Goal: Task Accomplishment & Management: Manage account settings

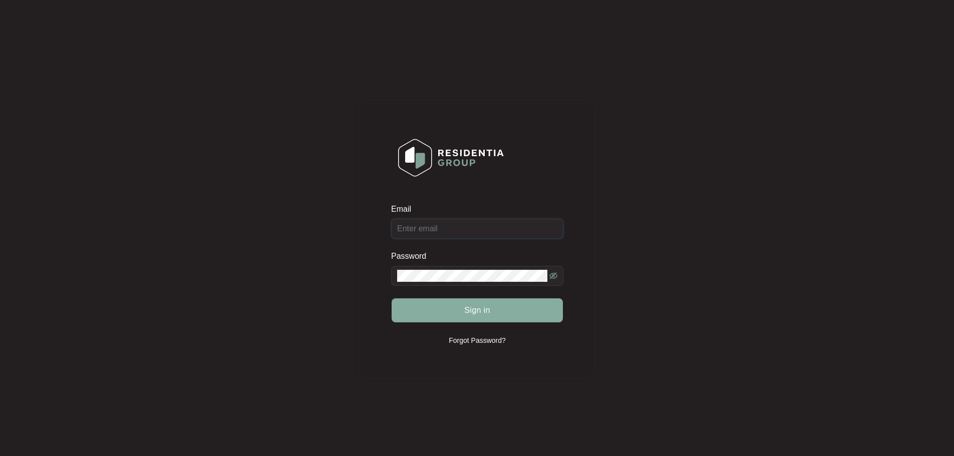
type input "[EMAIL_ADDRESS][DOMAIN_NAME]"
click at [467, 319] on button "Sign in" at bounding box center [476, 310] width 171 height 24
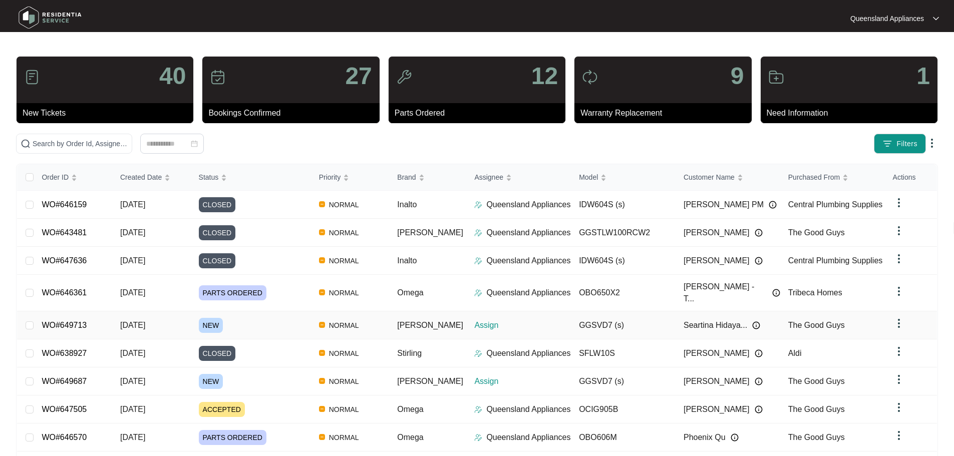
click at [280, 318] on div "NEW" at bounding box center [255, 325] width 112 height 15
click at [253, 375] on div "NEW" at bounding box center [255, 381] width 112 height 15
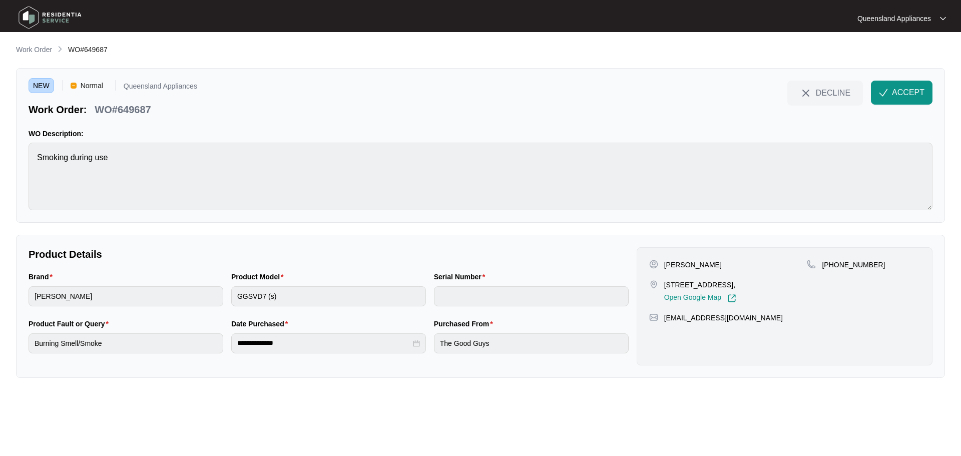
drag, startPoint x: 709, startPoint y: 284, endPoint x: 764, endPoint y: 289, distance: 55.8
click at [736, 289] on p "[STREET_ADDRESS]," at bounding box center [700, 285] width 72 height 10
copy p "One mile Qld 430"
click at [45, 51] on p "Work Order" at bounding box center [34, 50] width 36 height 10
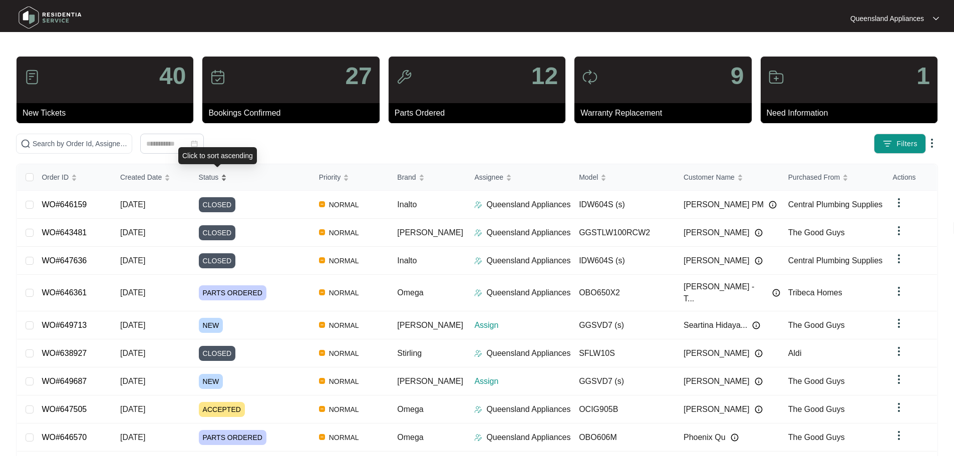
click at [217, 172] on span "Status" at bounding box center [209, 177] width 20 height 11
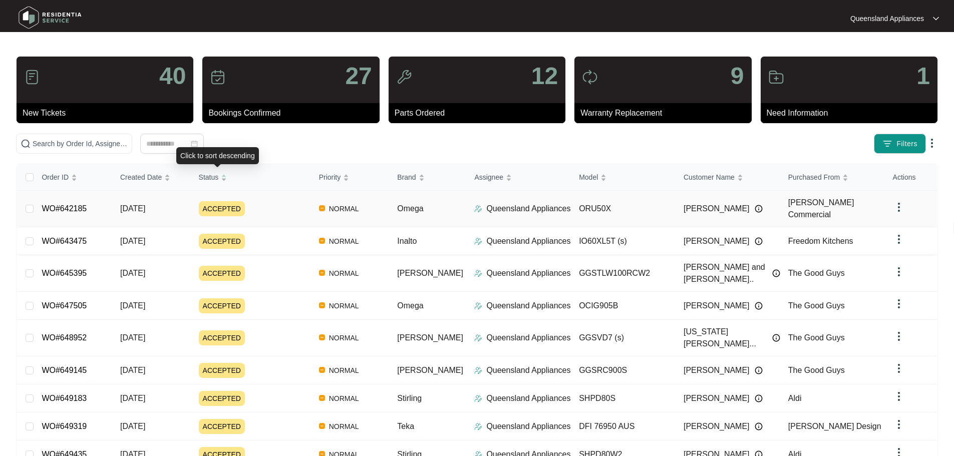
scroll to position [68, 0]
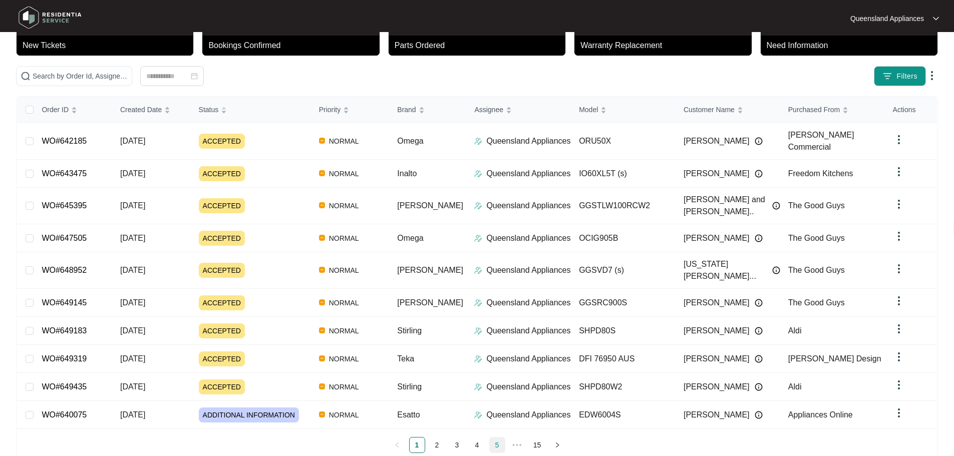
click at [501, 438] on link "5" at bounding box center [497, 445] width 15 height 15
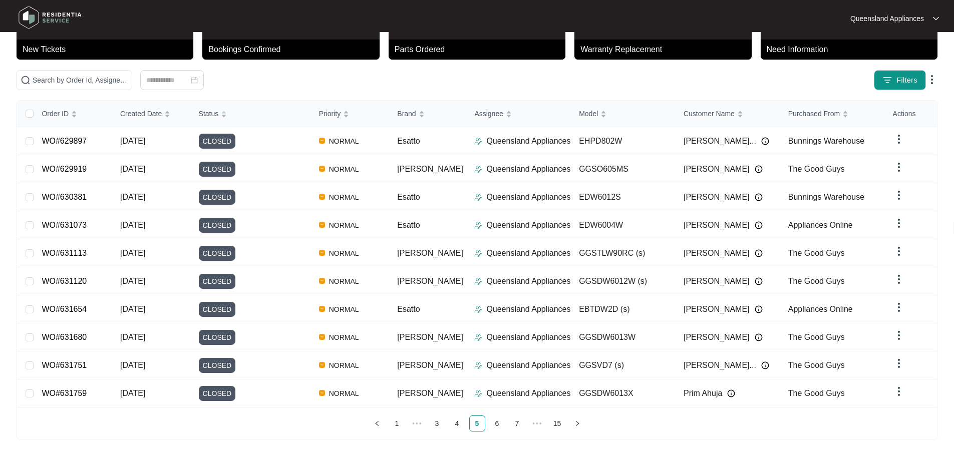
scroll to position [59, 0]
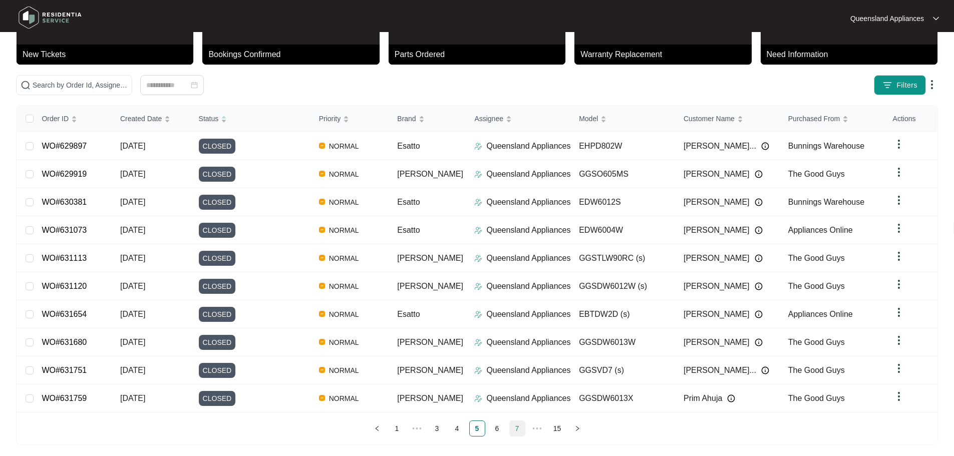
click at [511, 425] on link "7" at bounding box center [517, 428] width 15 height 15
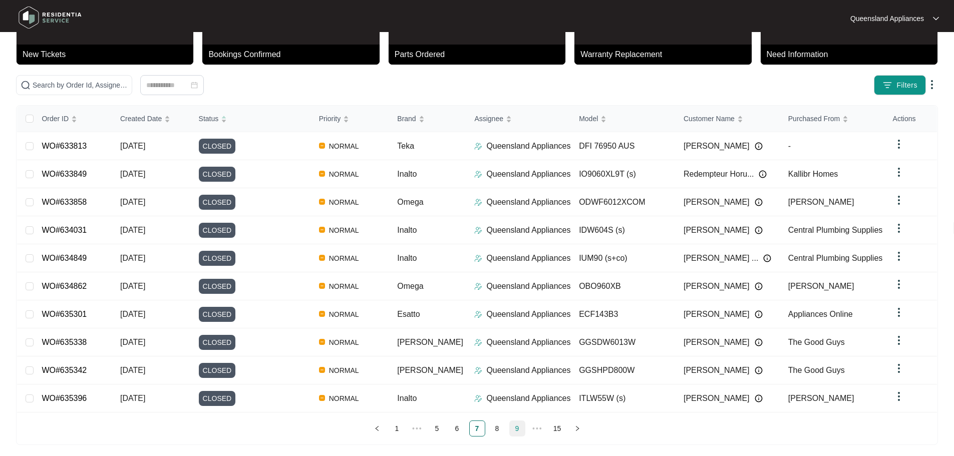
click at [516, 426] on link "9" at bounding box center [517, 428] width 15 height 15
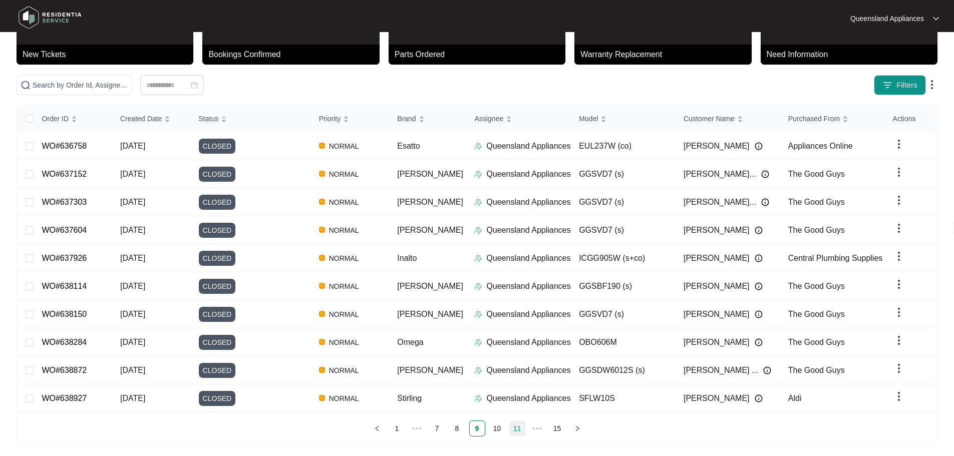
click at [519, 426] on link "11" at bounding box center [517, 428] width 15 height 15
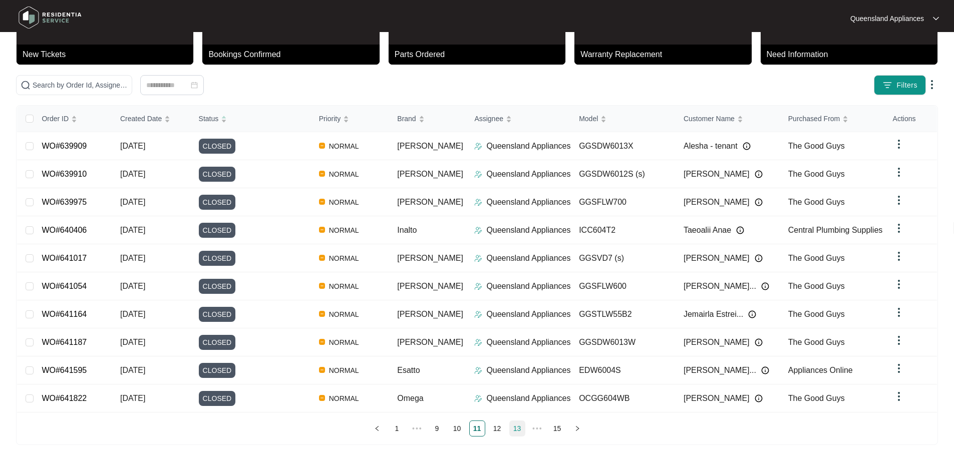
click at [520, 426] on link "13" at bounding box center [517, 428] width 15 height 15
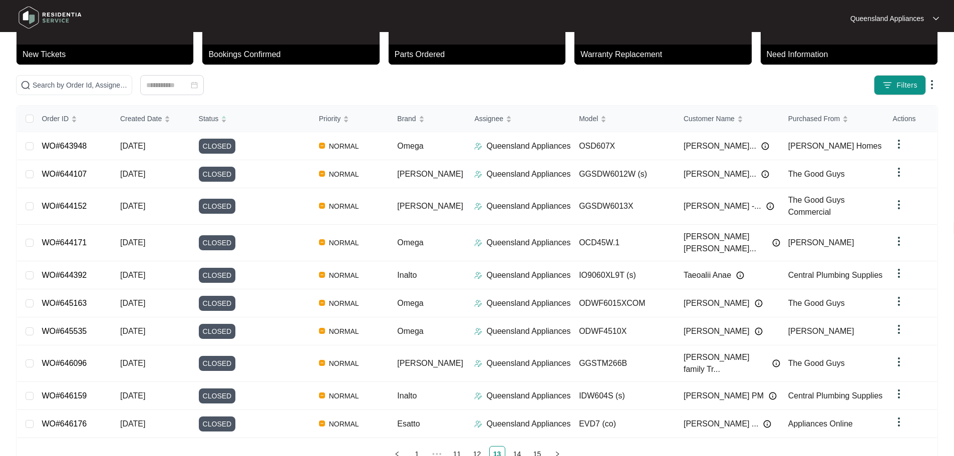
click at [520, 447] on link "14" at bounding box center [517, 454] width 15 height 15
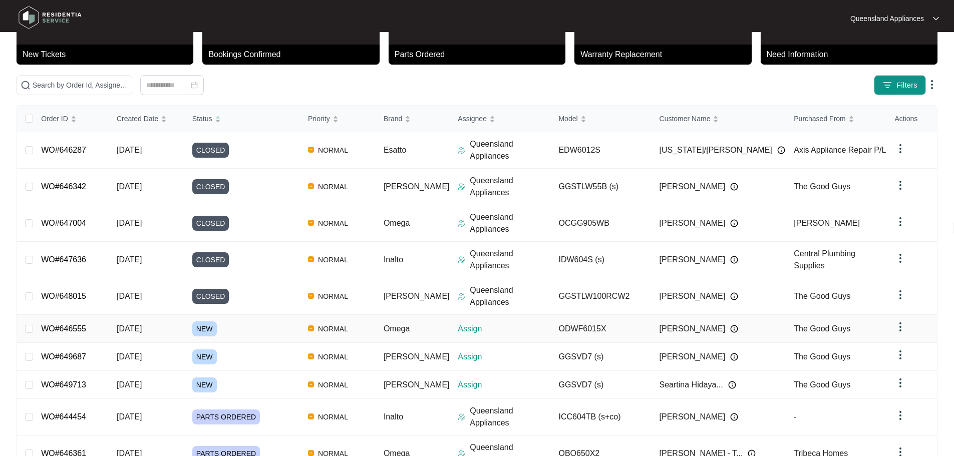
click at [98, 315] on td "WO#646555" at bounding box center [71, 329] width 76 height 28
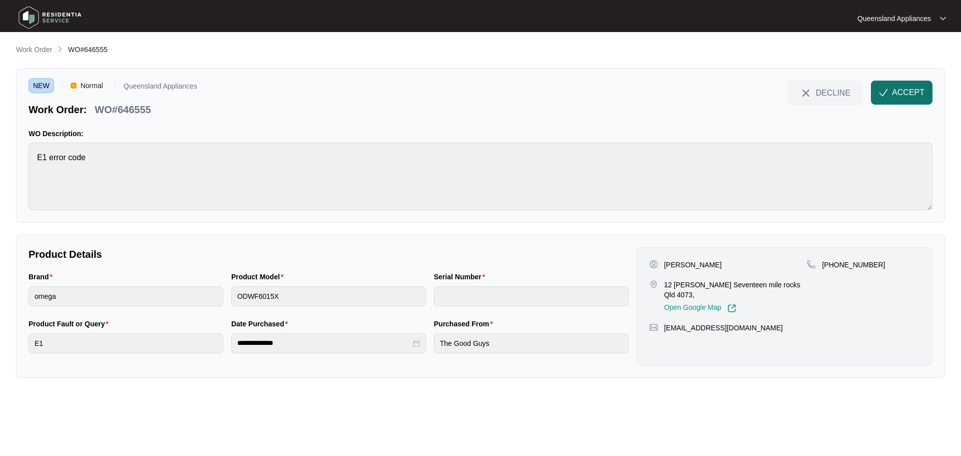
click at [901, 100] on button "ACCEPT" at bounding box center [902, 93] width 62 height 24
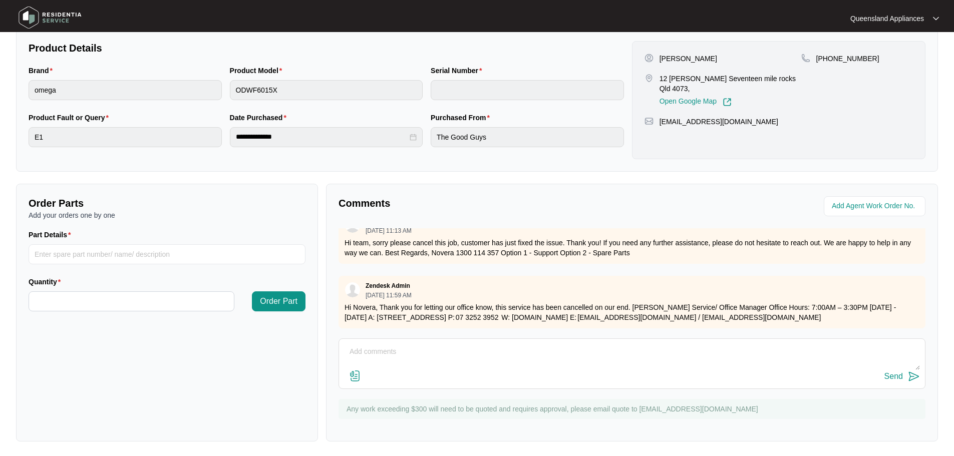
scroll to position [208, 0]
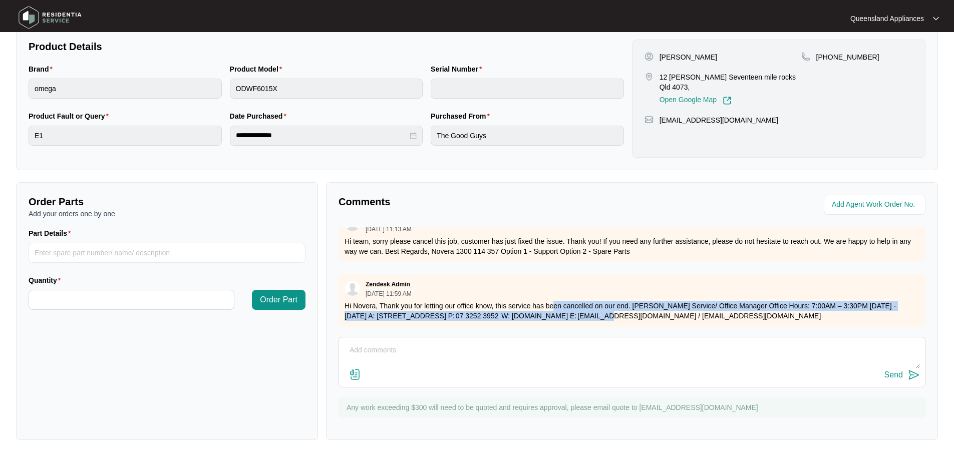
drag, startPoint x: 553, startPoint y: 297, endPoint x: 596, endPoint y: 311, distance: 45.3
click at [596, 311] on p "Hi Novera, Thank you for letting our office know, this service has been cancell…" at bounding box center [631, 311] width 575 height 20
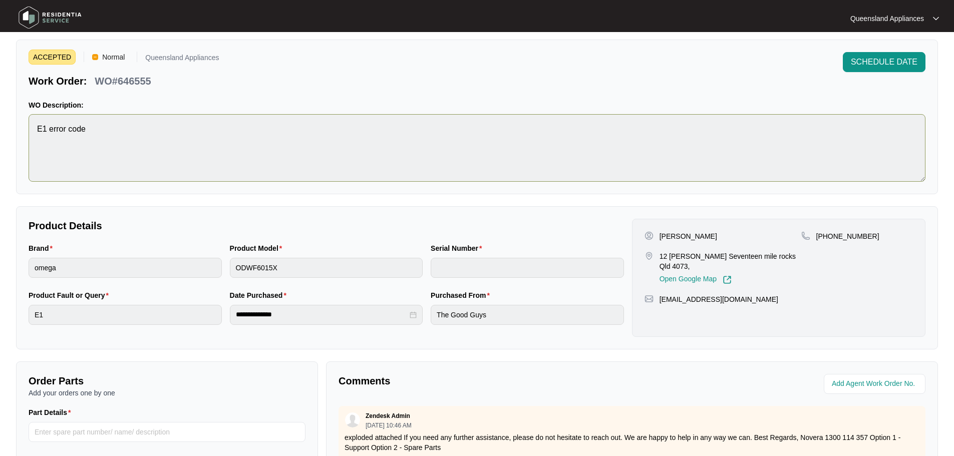
scroll to position [0, 0]
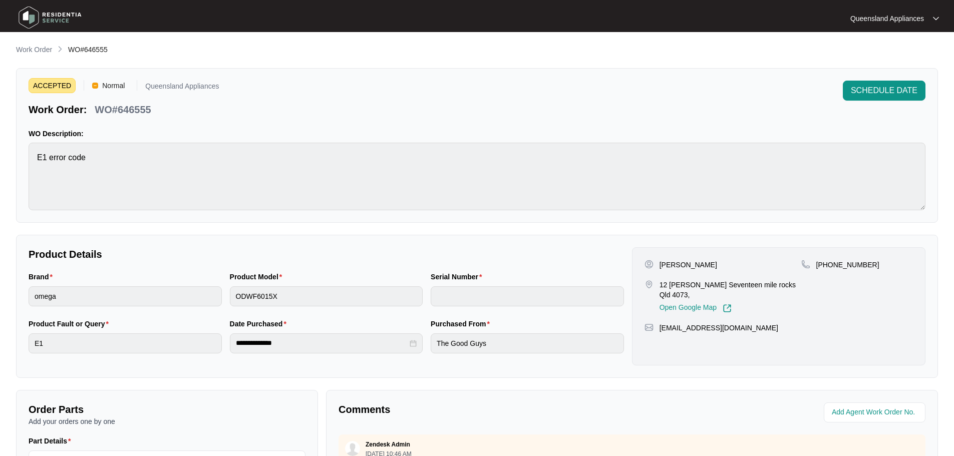
click at [148, 111] on p "WO#646555" at bounding box center [123, 110] width 56 height 14
copy p "646555"
click at [33, 21] on img at bounding box center [50, 18] width 70 height 30
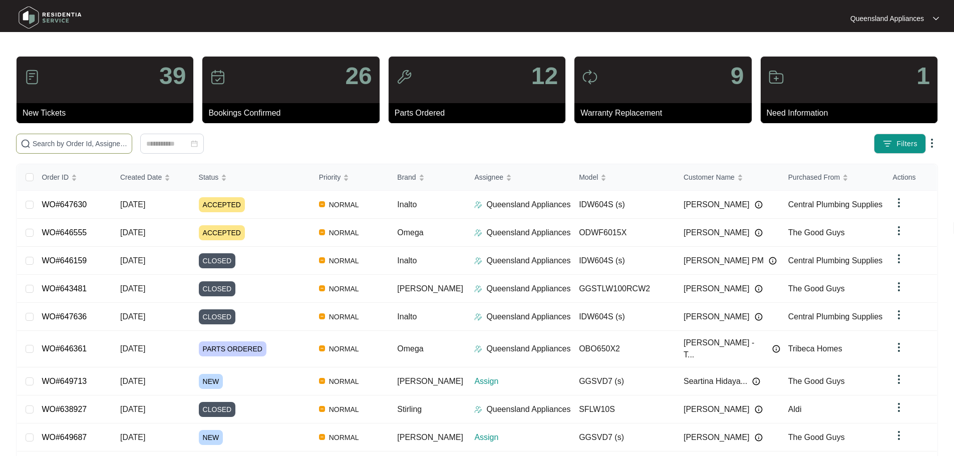
paste input "646555"
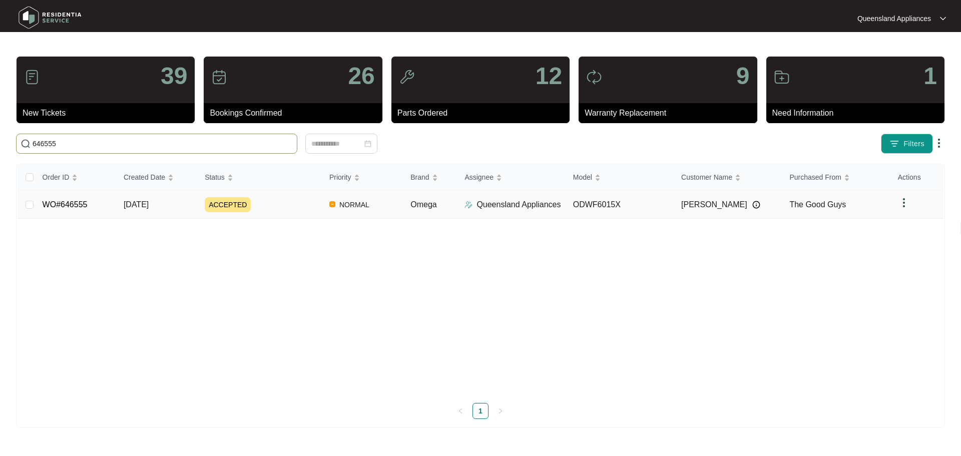
type input "646555"
click at [901, 203] on img at bounding box center [904, 203] width 12 height 12
click at [937, 226] on span "Force Close" at bounding box center [925, 222] width 38 height 11
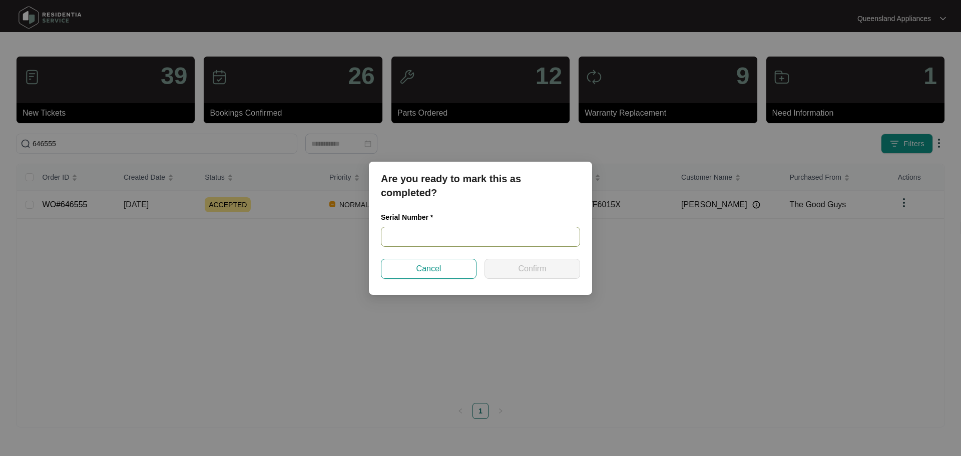
click at [408, 244] on input "text" at bounding box center [480, 237] width 199 height 20
type input "j"
type input "JOB CANCELLED BY RESIDENTIA"
click at [539, 268] on span "Confirm" at bounding box center [532, 269] width 28 height 12
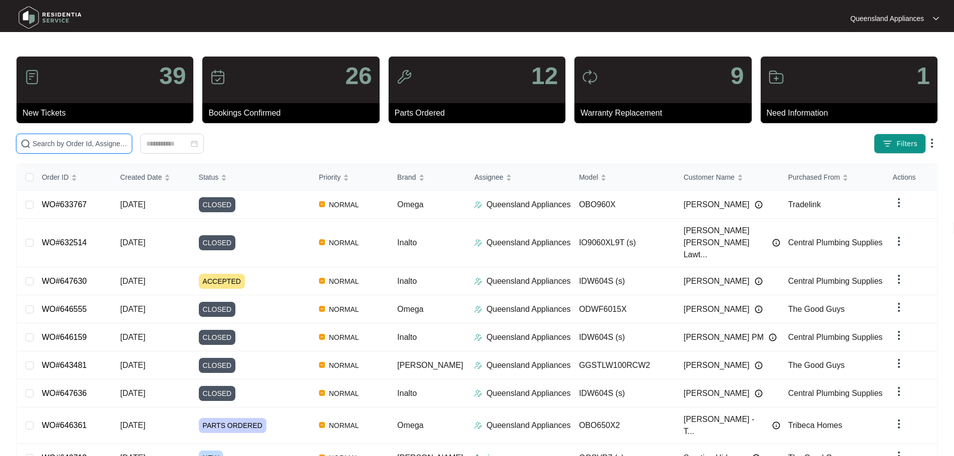
click at [128, 147] on input "text" at bounding box center [80, 143] width 95 height 11
paste input "649687"
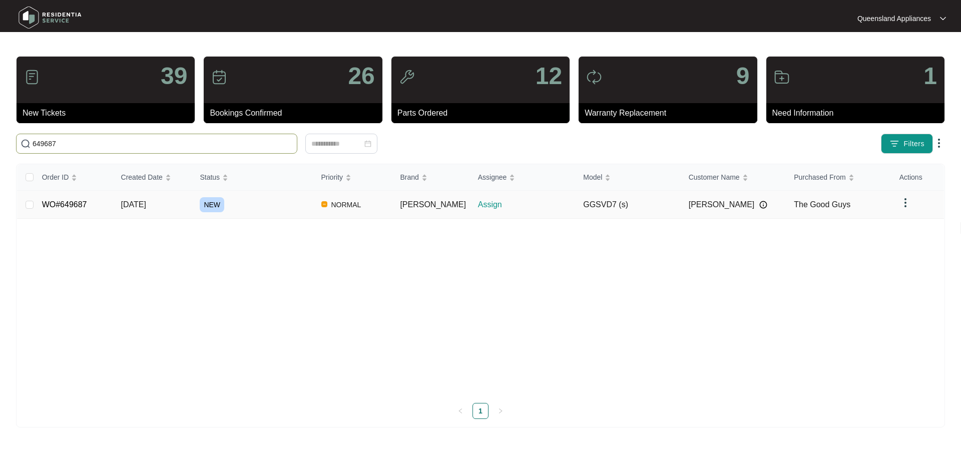
type input "649687"
click at [134, 203] on span "[DATE]" at bounding box center [133, 204] width 25 height 9
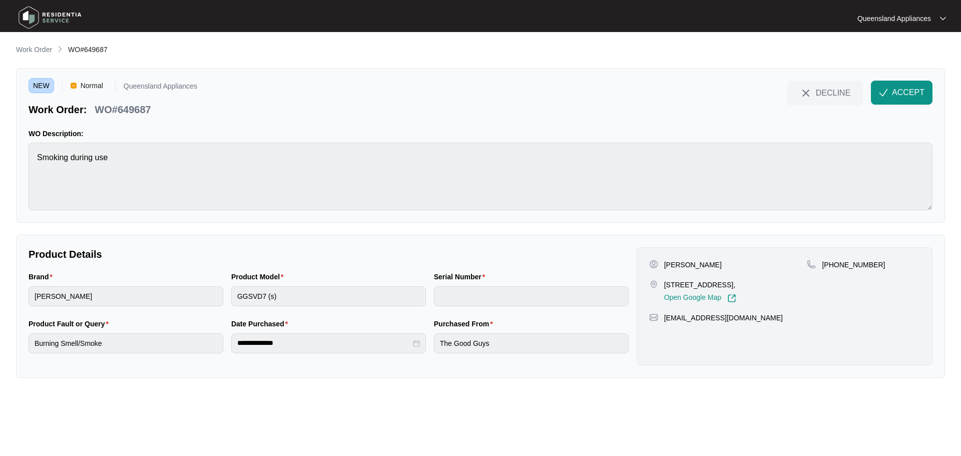
click at [666, 285] on p "[STREET_ADDRESS]," at bounding box center [700, 285] width 72 height 10
drag, startPoint x: 664, startPoint y: 285, endPoint x: 738, endPoint y: 289, distance: 74.2
click at [736, 289] on p "[STREET_ADDRESS]," at bounding box center [700, 285] width 72 height 10
copy p "52 vineyard st One mile"
click at [131, 109] on p "WO#649687" at bounding box center [123, 110] width 56 height 14
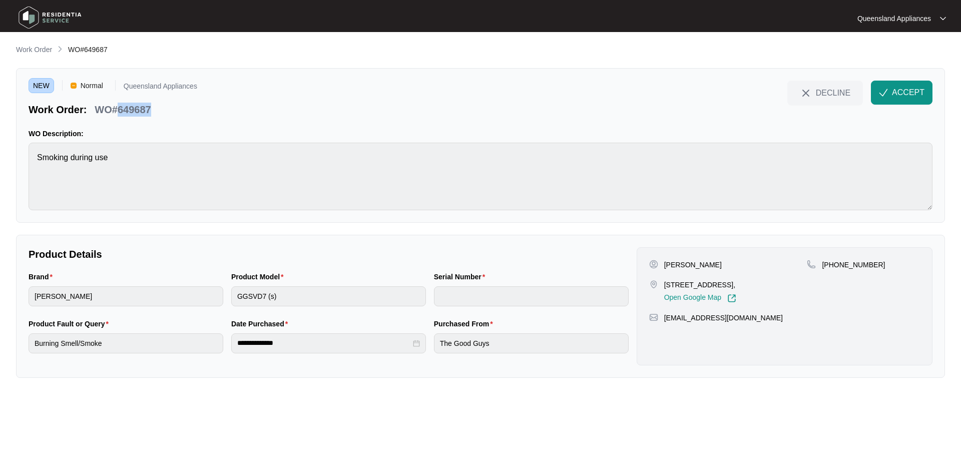
click at [131, 109] on p "WO#649687" at bounding box center [123, 110] width 56 height 14
copy p "649687"
click at [850, 267] on p "[PHONE_NUMBER]" at bounding box center [853, 265] width 63 height 10
copy p "61411626146"
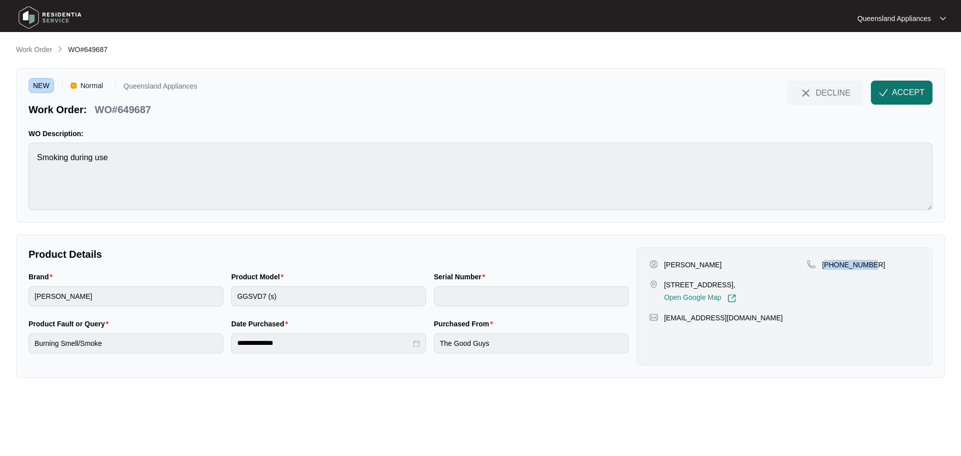
click at [897, 102] on button "ACCEPT" at bounding box center [902, 93] width 62 height 24
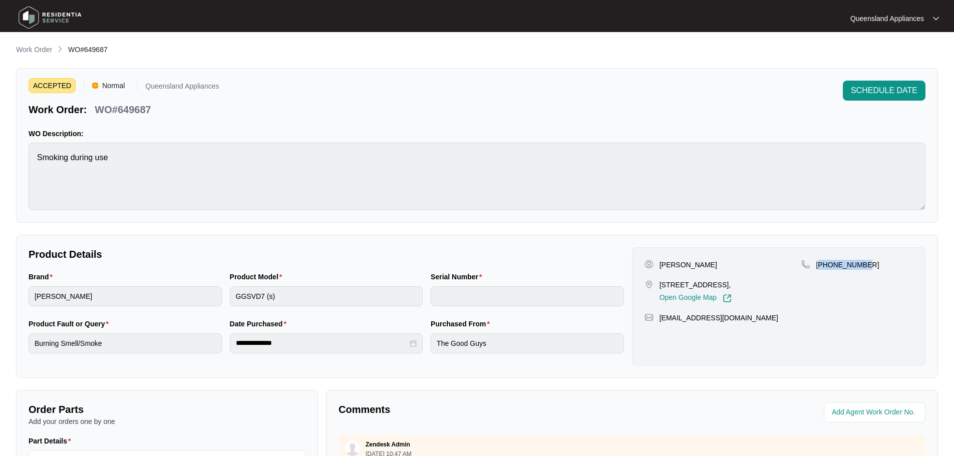
drag, startPoint x: 38, startPoint y: 48, endPoint x: 28, endPoint y: 50, distance: 10.7
click at [38, 48] on p "Work Order" at bounding box center [34, 50] width 36 height 10
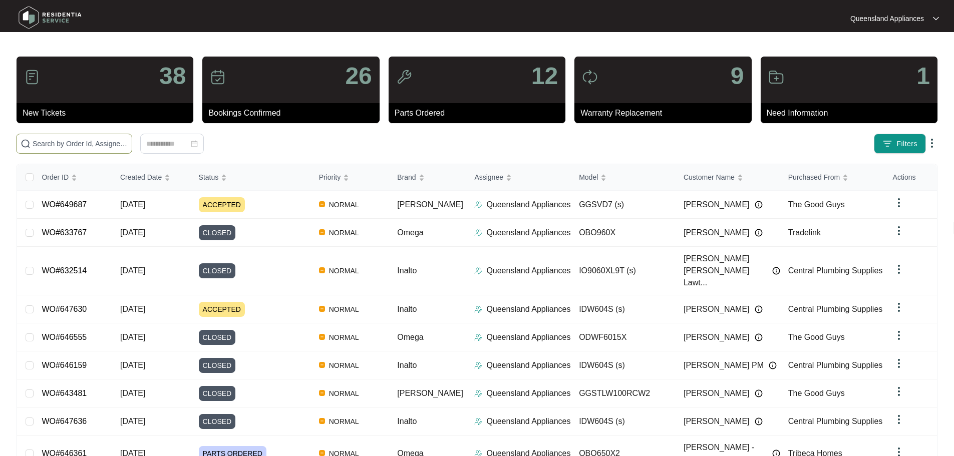
click at [132, 137] on span at bounding box center [74, 144] width 116 height 20
paste input "649713"
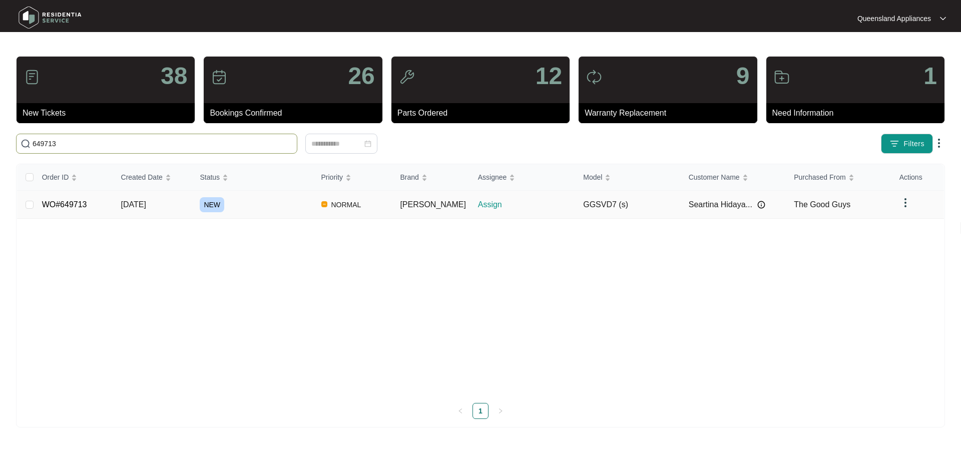
type input "649713"
click at [245, 208] on div "NEW" at bounding box center [256, 204] width 113 height 15
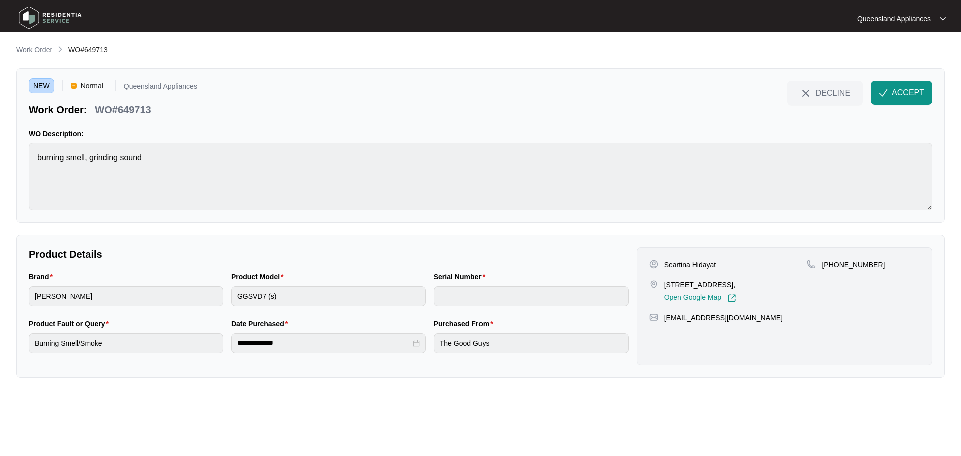
drag, startPoint x: 664, startPoint y: 285, endPoint x: 735, endPoint y: 286, distance: 71.1
click at [735, 286] on p "[STREET_ADDRESS]," at bounding box center [700, 285] width 72 height 10
copy p "5 phantom court Brass"
click at [856, 264] on p "[PHONE_NUMBER]" at bounding box center [853, 265] width 63 height 10
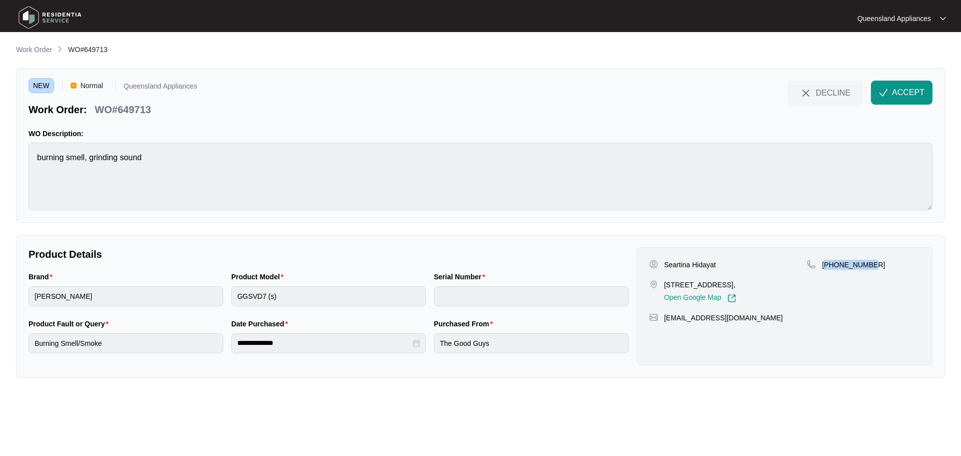
copy p "61415076608"
click at [135, 109] on p "WO#649713" at bounding box center [123, 110] width 56 height 14
copy p "649713"
click at [906, 89] on span "ACCEPT" at bounding box center [908, 93] width 33 height 12
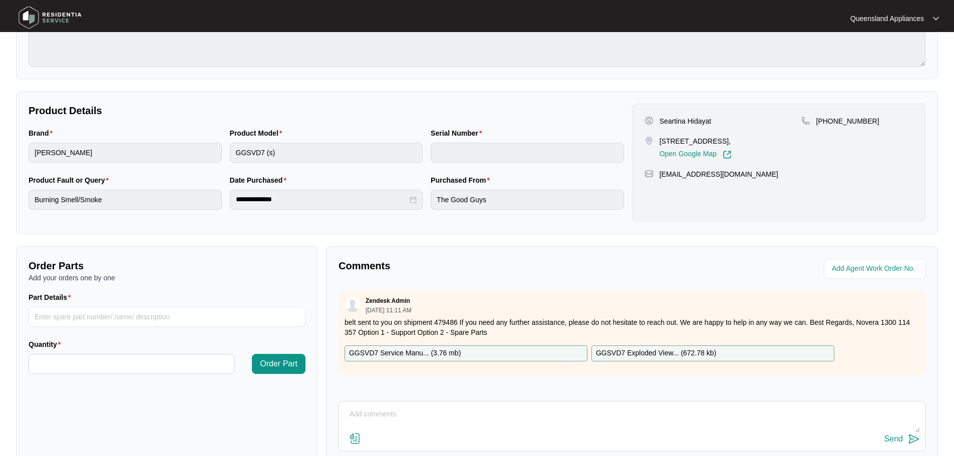
scroll to position [58, 0]
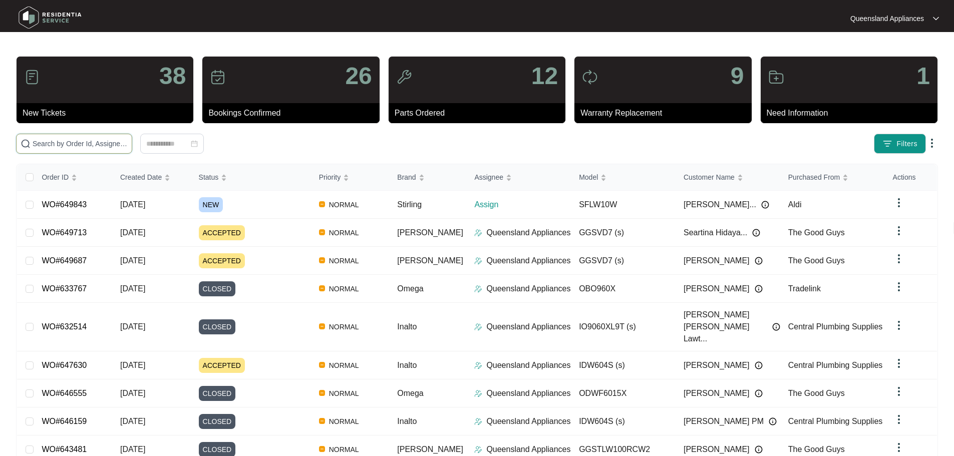
drag, startPoint x: 0, startPoint y: 0, endPoint x: 203, endPoint y: 138, distance: 245.3
click at [128, 147] on input "text" at bounding box center [80, 143] width 95 height 11
paste input "649843"
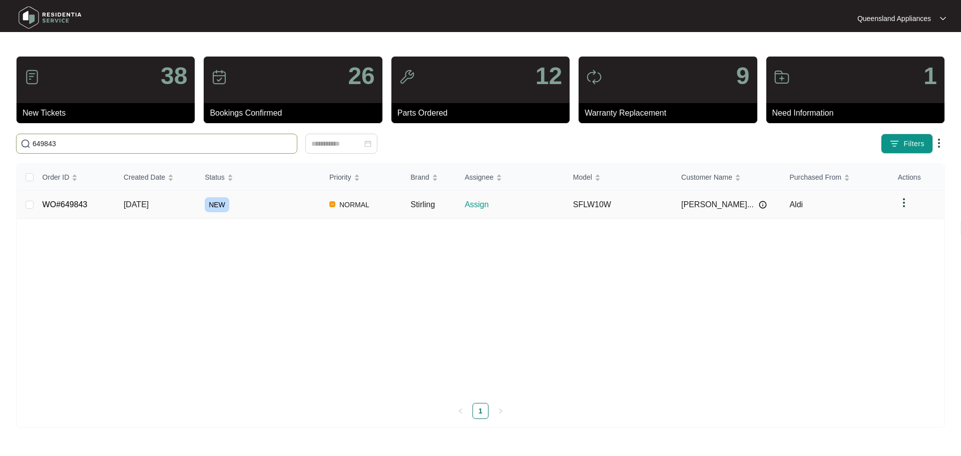
type input "649843"
click at [290, 202] on div "NEW" at bounding box center [263, 204] width 117 height 15
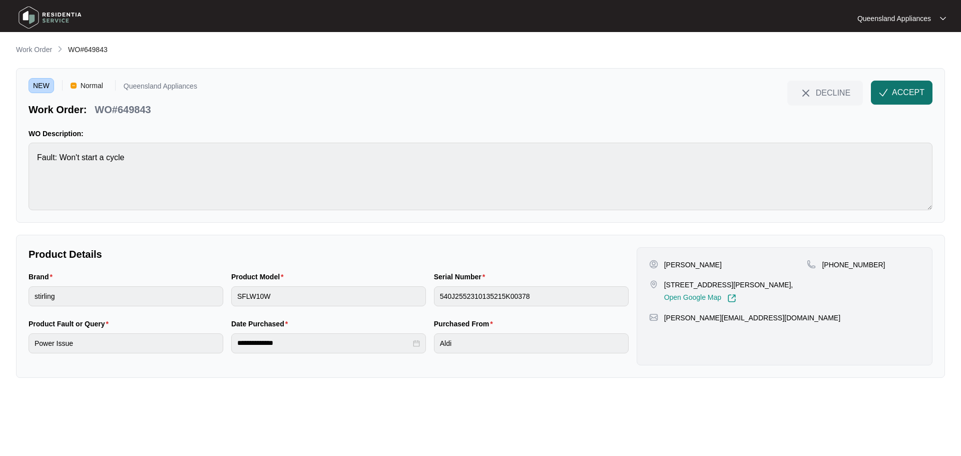
click at [925, 92] on button "ACCEPT" at bounding box center [902, 93] width 62 height 24
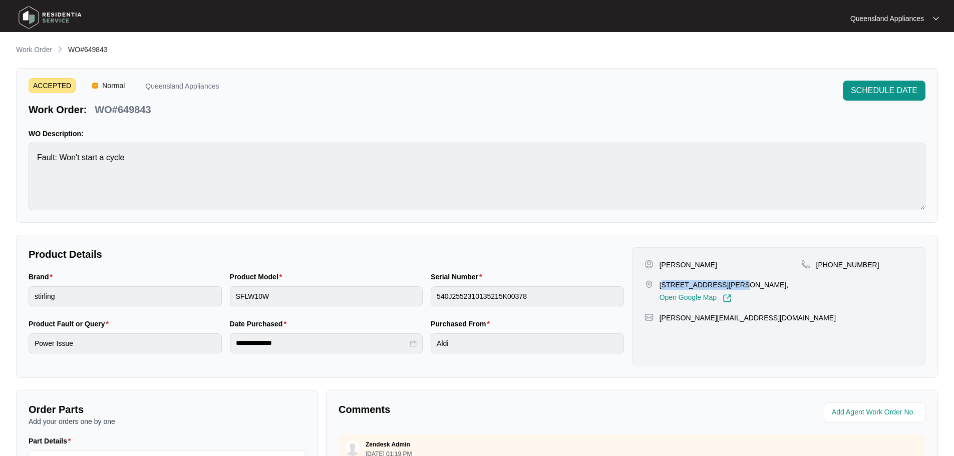
drag, startPoint x: 661, startPoint y: 284, endPoint x: 735, endPoint y: 284, distance: 74.1
click at [735, 284] on p "24 Wiseman St, Kenmore QLD 4069," at bounding box center [723, 285] width 129 height 10
copy p "4 Wiseman St, Kenmor"
click at [137, 112] on p "WO#649843" at bounding box center [123, 110] width 56 height 14
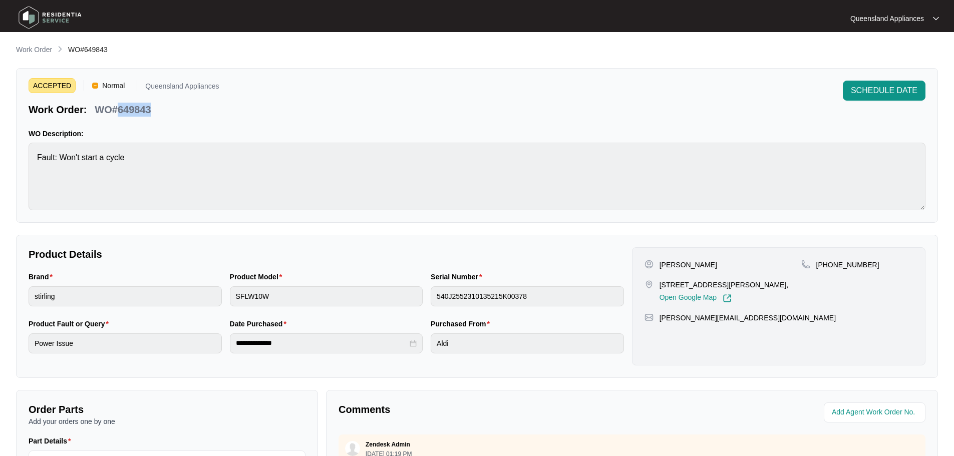
copy p "649843"
click at [838, 262] on p "+61487547823" at bounding box center [847, 265] width 63 height 10
copy p "61487547823"
